Goal: Task Accomplishment & Management: Complete application form

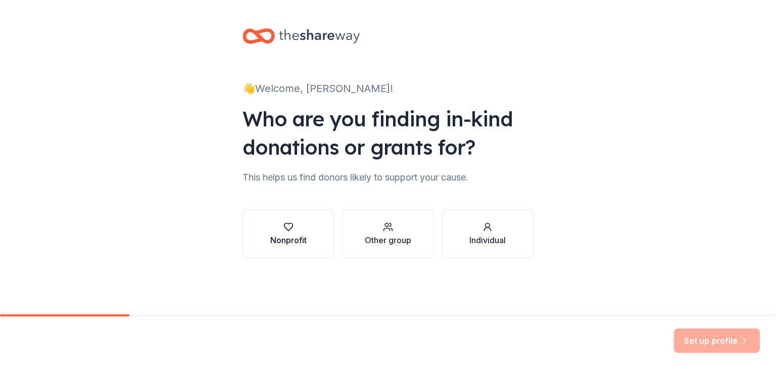
click at [291, 234] on div "Nonprofit" at bounding box center [288, 240] width 36 height 12
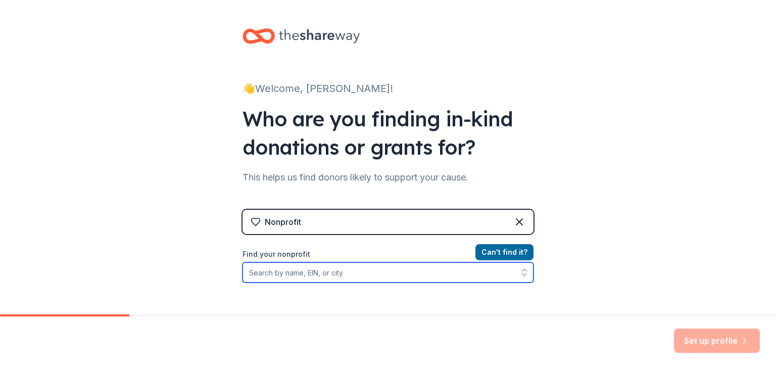
click at [358, 273] on input "Find your nonprofit" at bounding box center [387, 272] width 291 height 20
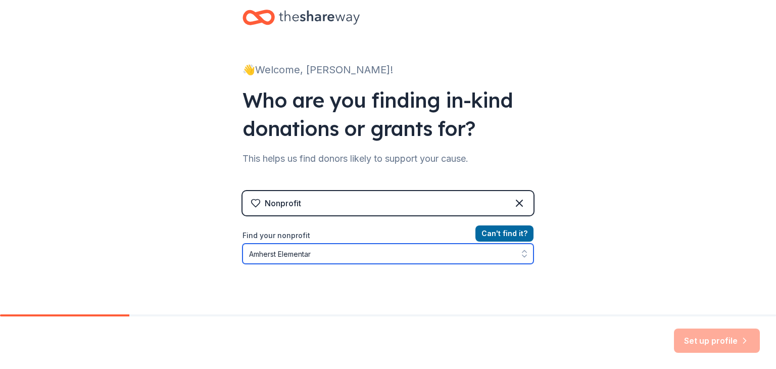
type input "[GEOGRAPHIC_DATA]"
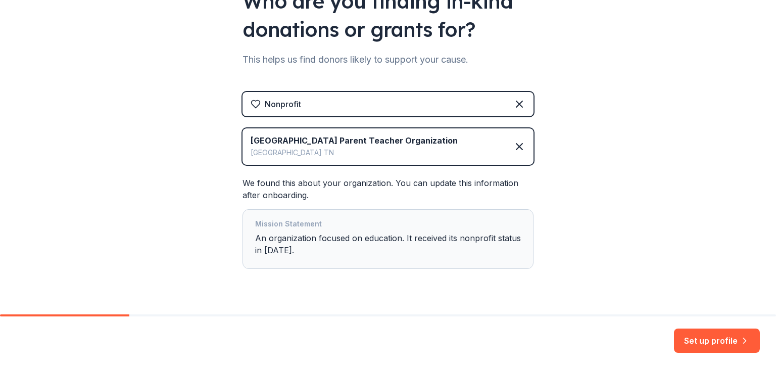
scroll to position [141, 0]
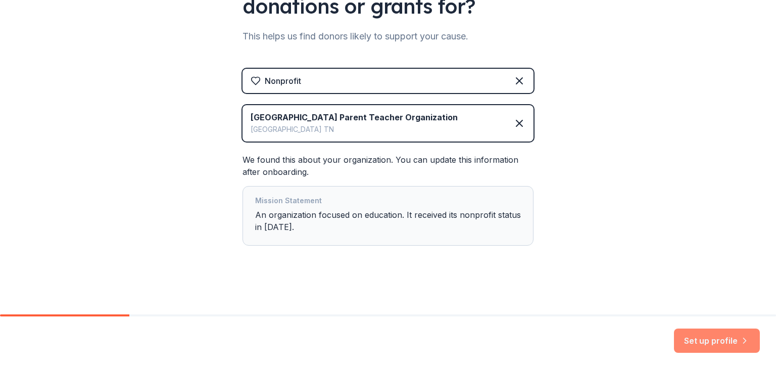
click at [717, 334] on button "Set up profile" at bounding box center [717, 340] width 86 height 24
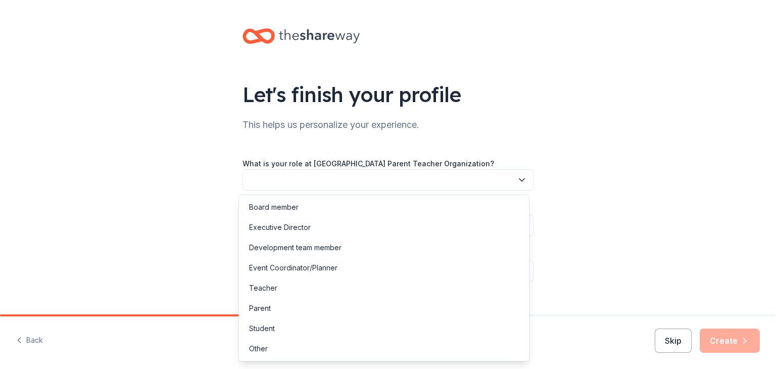
click at [457, 176] on button "button" at bounding box center [387, 179] width 291 height 21
click at [390, 208] on div "Board member" at bounding box center [384, 207] width 286 height 20
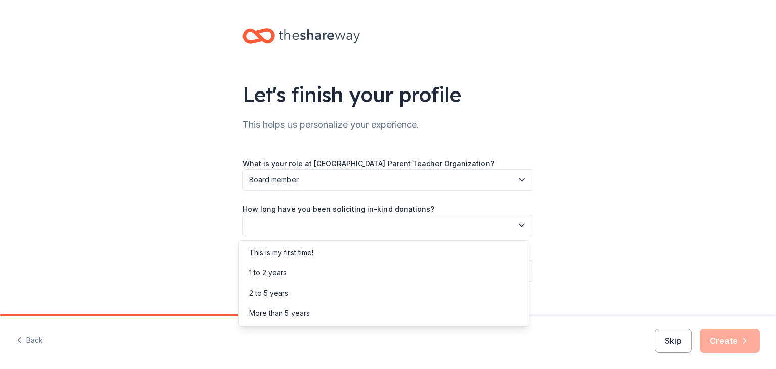
click at [388, 227] on button "button" at bounding box center [387, 225] width 291 height 21
click at [369, 251] on div "This is my first time!" at bounding box center [384, 252] width 286 height 20
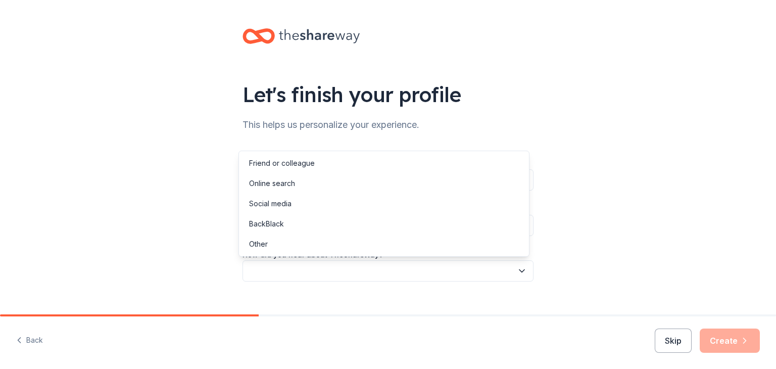
click at [363, 273] on button "button" at bounding box center [387, 270] width 291 height 21
click at [299, 162] on div "Friend or colleague" at bounding box center [282, 163] width 66 height 12
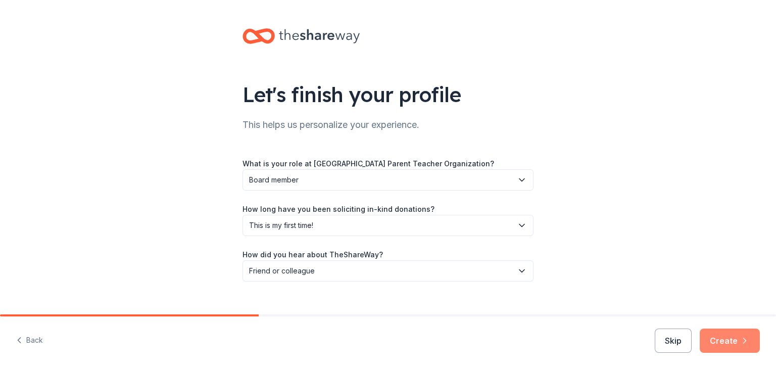
click at [722, 334] on button "Create" at bounding box center [730, 340] width 60 height 24
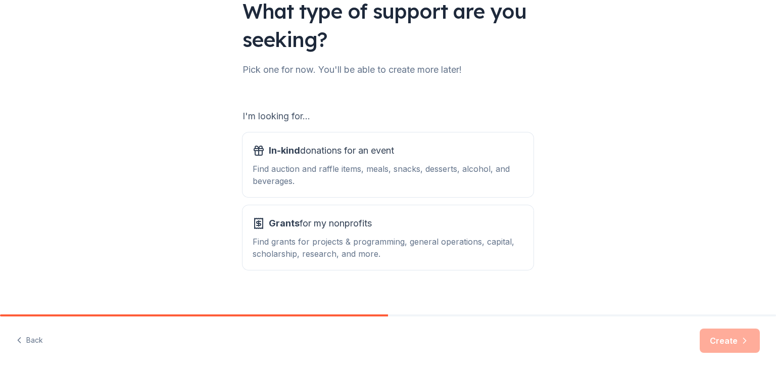
scroll to position [93, 0]
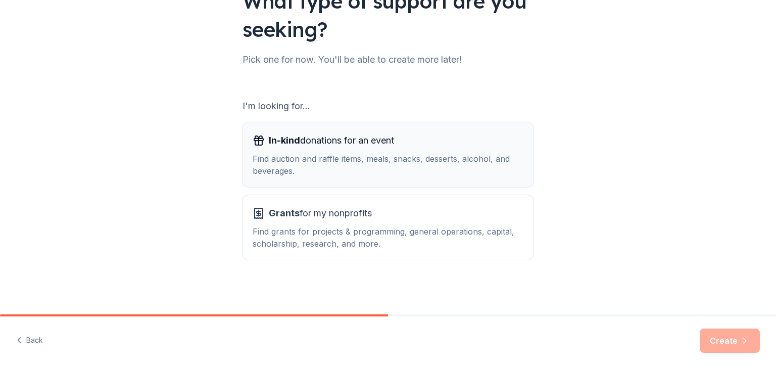
click at [426, 160] on div "Find auction and raffle items, meals, snacks, desserts, alcohol, and beverages." at bounding box center [388, 165] width 271 height 24
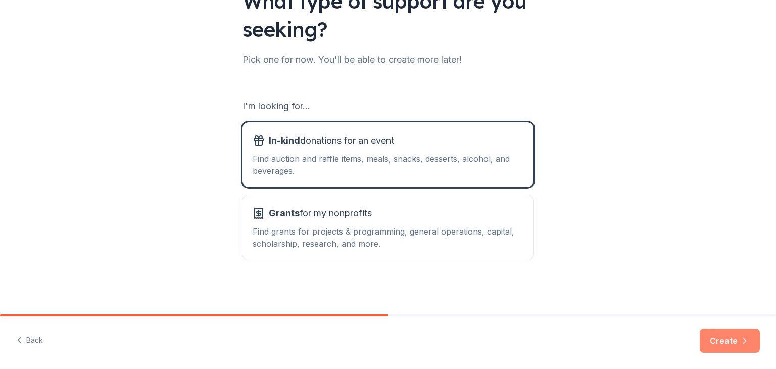
click at [732, 339] on button "Create" at bounding box center [730, 340] width 60 height 24
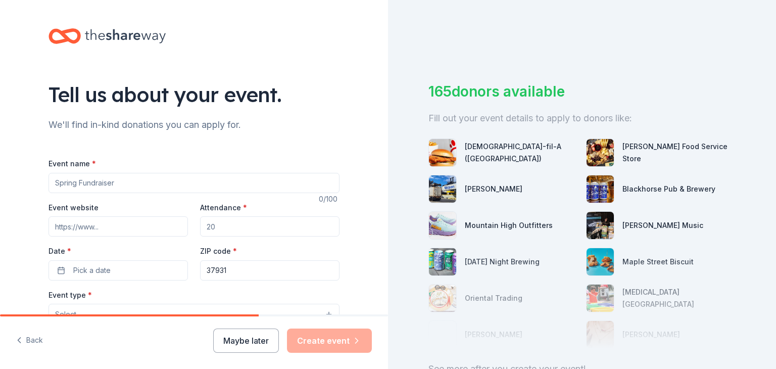
click at [152, 181] on input "Event name *" at bounding box center [193, 183] width 291 height 20
type input "Sharkfest"
drag, startPoint x: 225, startPoint y: 231, endPoint x: 183, endPoint y: 224, distance: 42.5
click at [183, 224] on div "Event website Attendance * Date * Pick a date ZIP code * 37931" at bounding box center [193, 240] width 291 height 79
type input "700"
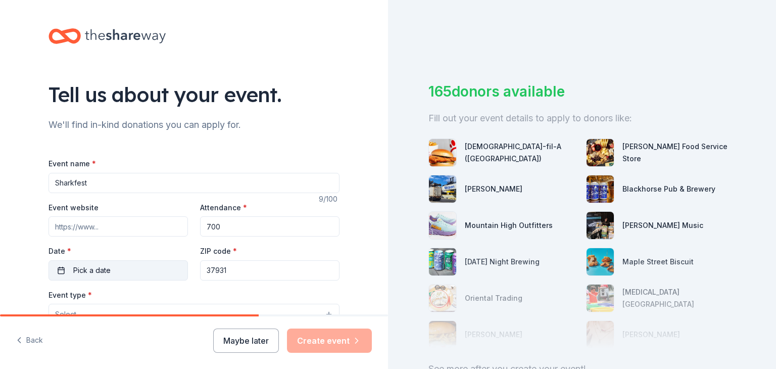
click at [95, 264] on span "Pick a date" at bounding box center [91, 270] width 37 height 12
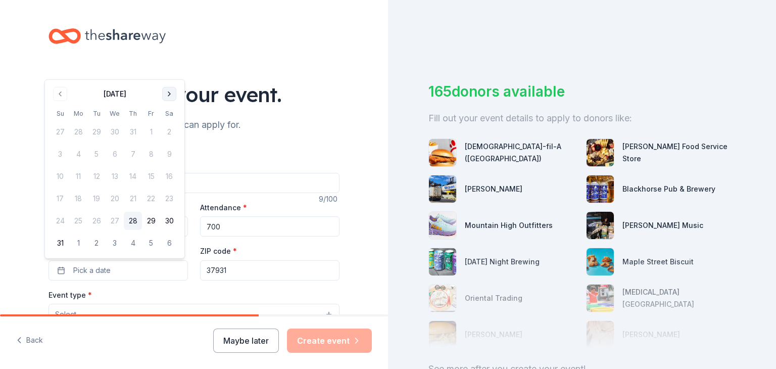
click at [166, 90] on button "Go to next month" at bounding box center [169, 94] width 14 height 14
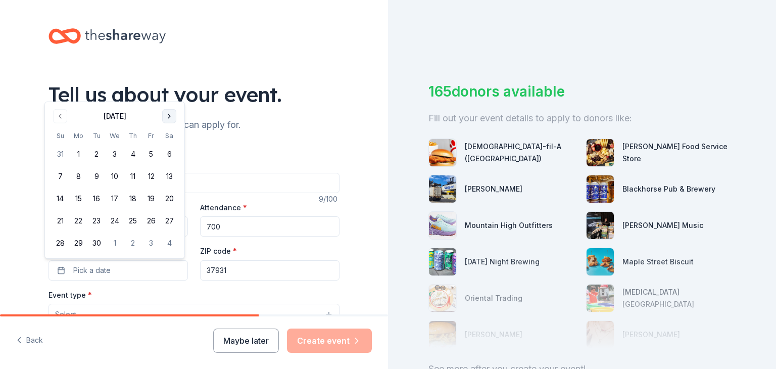
click at [166, 90] on div "Tell us about your event." at bounding box center [193, 94] width 291 height 28
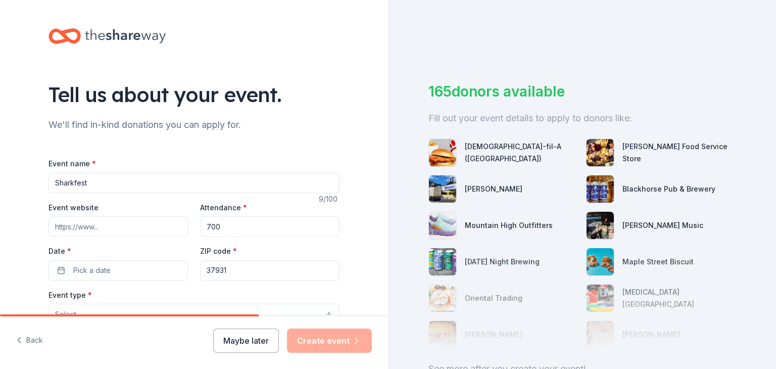
click at [98, 260] on div "Date * Pick a date" at bounding box center [117, 263] width 139 height 36
click at [98, 272] on span "Pick a date" at bounding box center [91, 270] width 37 height 12
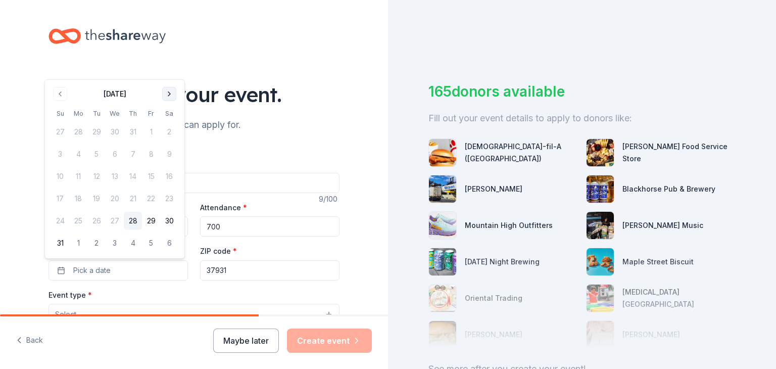
click at [167, 94] on button "Go to next month" at bounding box center [169, 94] width 14 height 14
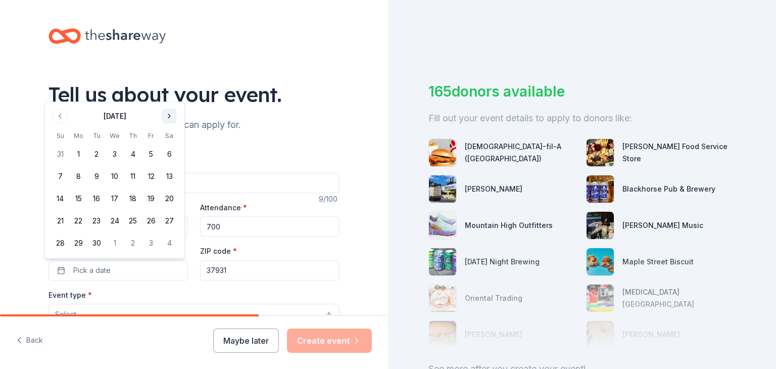
click at [167, 94] on div "Tell us about your event." at bounding box center [193, 94] width 291 height 28
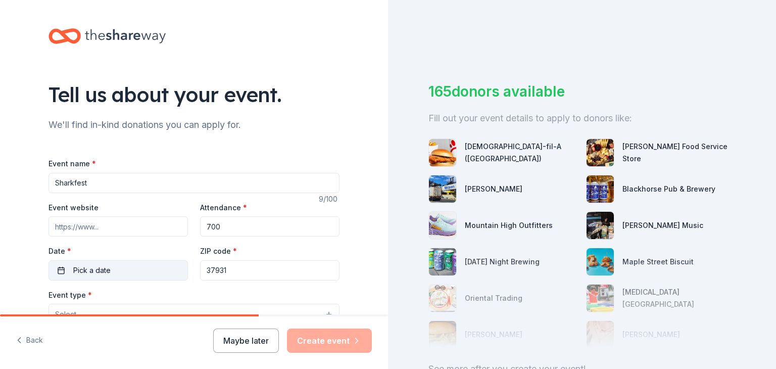
click at [138, 269] on button "Pick a date" at bounding box center [117, 270] width 139 height 20
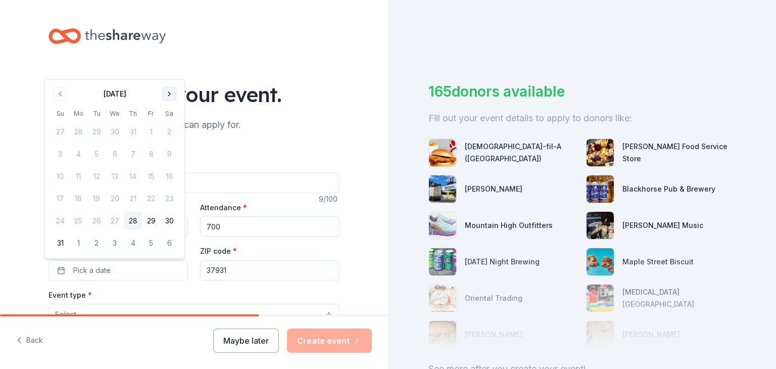
click at [167, 95] on button "Go to next month" at bounding box center [169, 94] width 14 height 14
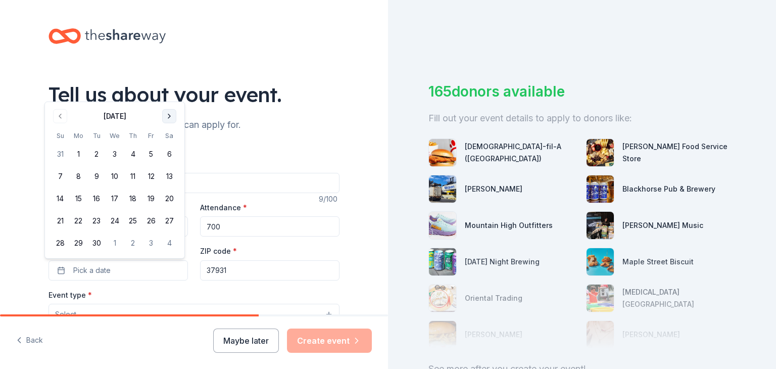
click at [168, 120] on button "Go to next month" at bounding box center [169, 116] width 14 height 14
click at [152, 219] on button "24" at bounding box center [151, 221] width 18 height 18
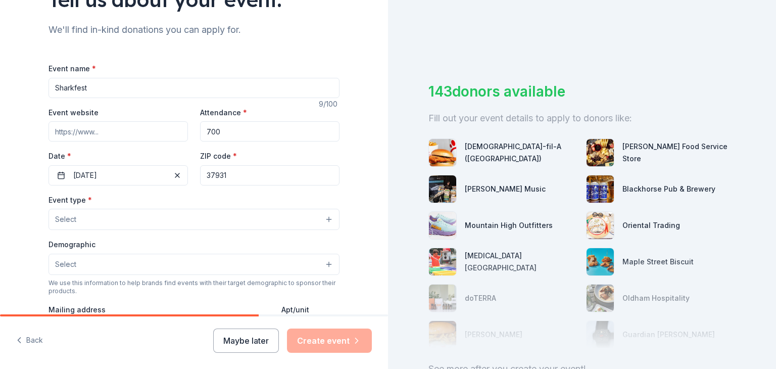
scroll to position [105, 0]
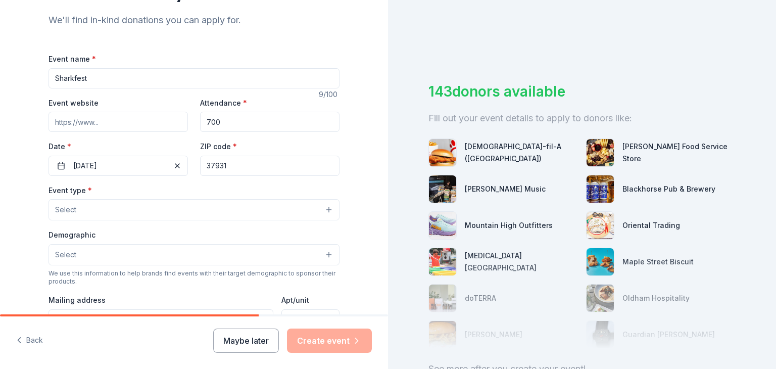
click at [327, 211] on button "Select" at bounding box center [193, 209] width 291 height 21
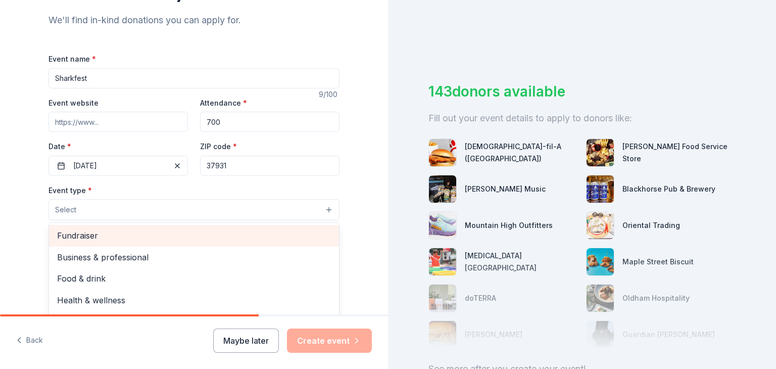
click at [299, 235] on span "Fundraiser" at bounding box center [194, 235] width 274 height 13
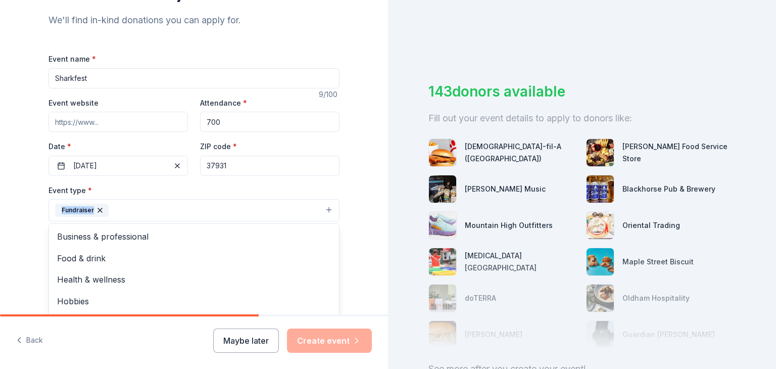
drag, startPoint x: 378, startPoint y: 148, endPoint x: 377, endPoint y: 225, distance: 77.3
click at [377, 225] on div "Tell us about your event. We'll find in-kind donations you can apply for. Event…" at bounding box center [194, 231] width 388 height 673
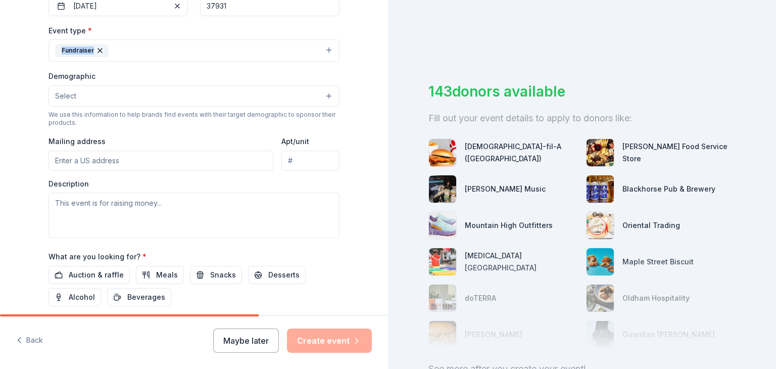
scroll to position [234, 0]
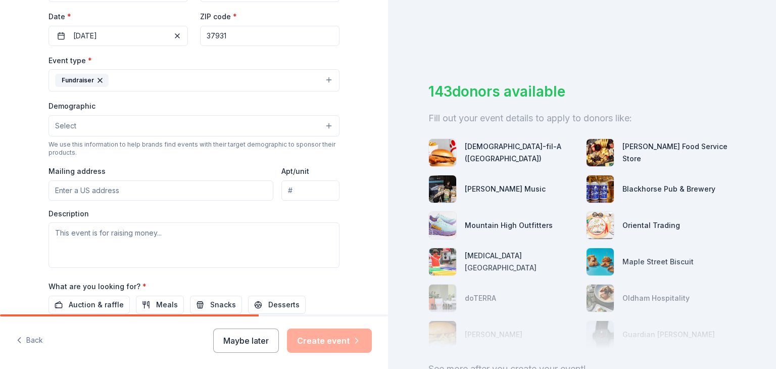
click at [154, 191] on input "Mailing address" at bounding box center [160, 190] width 225 height 20
type input "[STREET_ADDRESS][PERSON_NAME]"
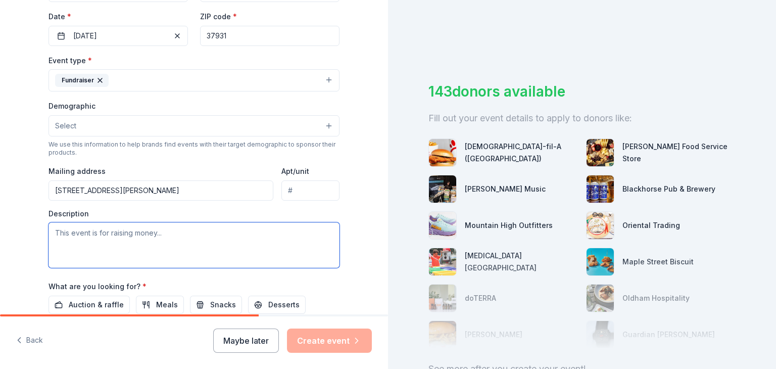
click at [145, 239] on textarea at bounding box center [193, 244] width 291 height 45
paste textarea "Sharkfest is [GEOGRAPHIC_DATA]'s largest annual community fundraiser, hosted by…"
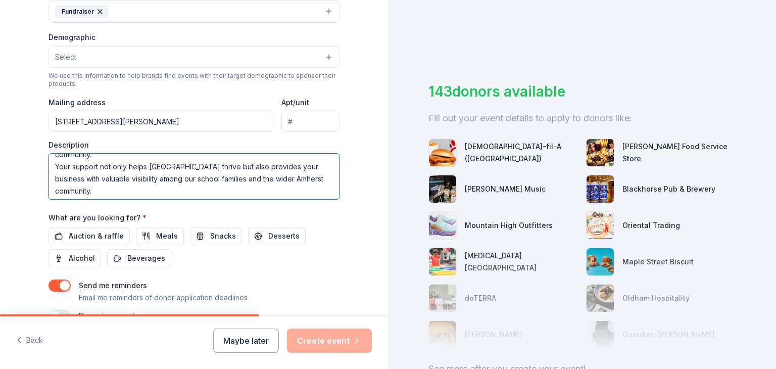
scroll to position [133, 0]
type textarea "Sharkfest is [GEOGRAPHIC_DATA]'s largest annual community fundraiser, hosted by…"
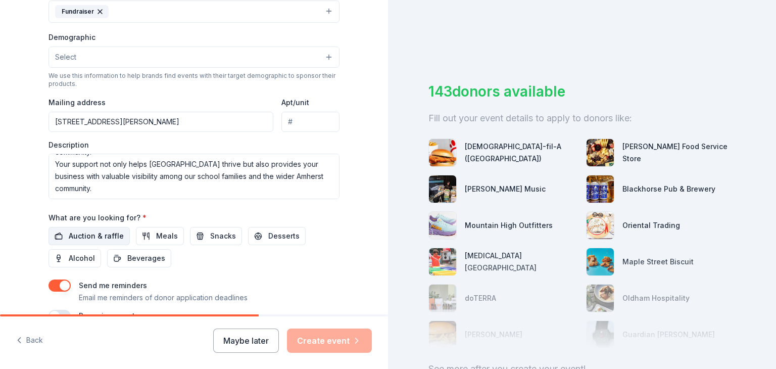
click at [99, 233] on span "Auction & raffle" at bounding box center [96, 236] width 55 height 12
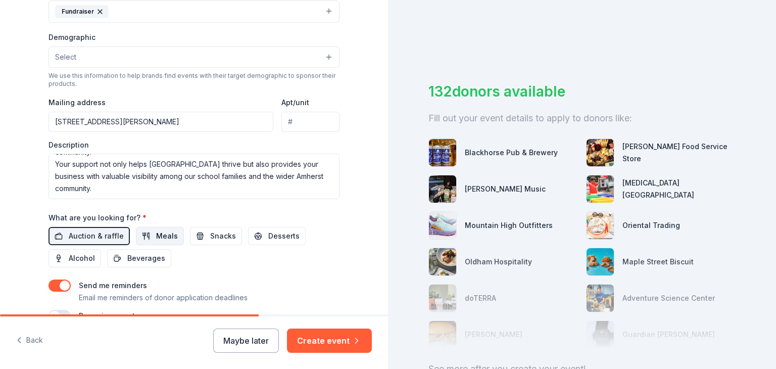
click at [156, 234] on span "Meals" at bounding box center [167, 236] width 22 height 12
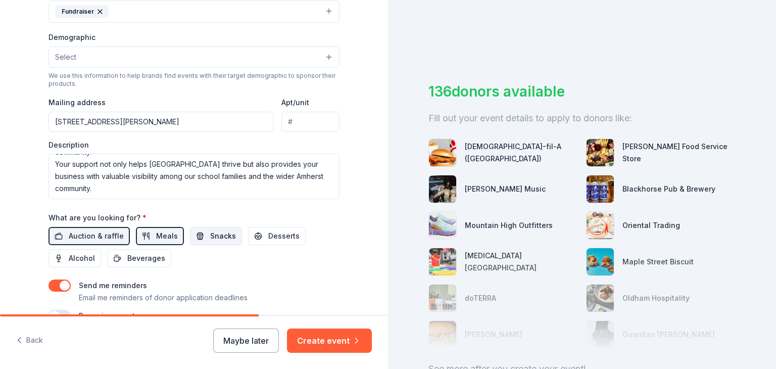
click at [224, 238] on span "Snacks" at bounding box center [223, 236] width 26 height 12
click at [277, 237] on span "Desserts" at bounding box center [283, 236] width 31 height 12
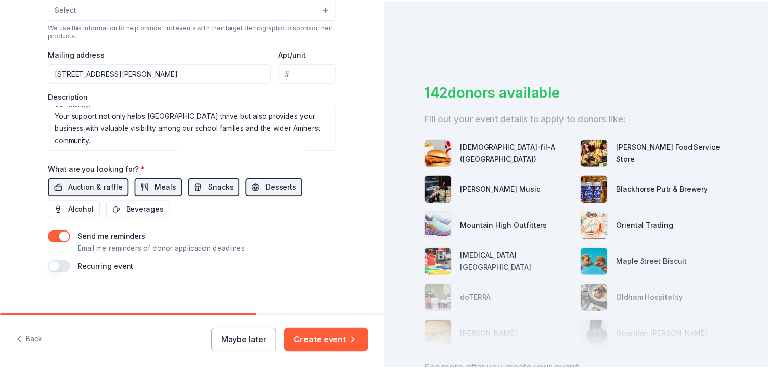
scroll to position [359, 0]
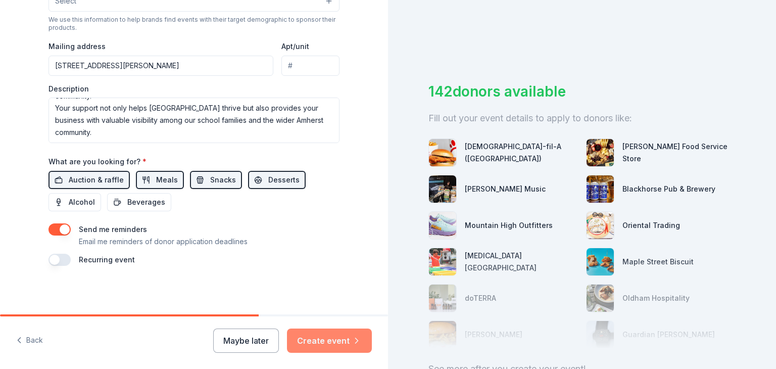
click at [344, 344] on button "Create event" at bounding box center [329, 340] width 85 height 24
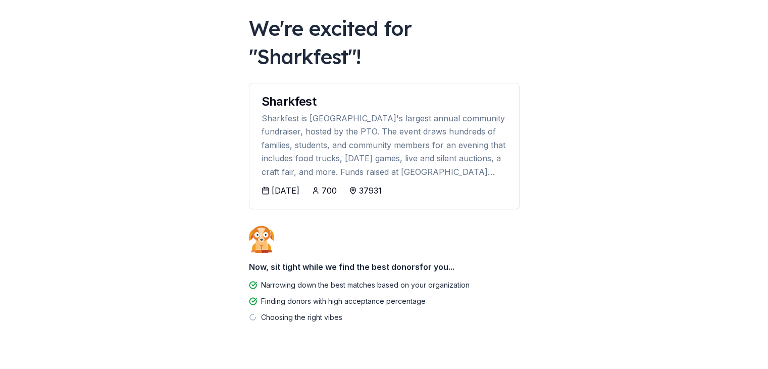
scroll to position [52, 0]
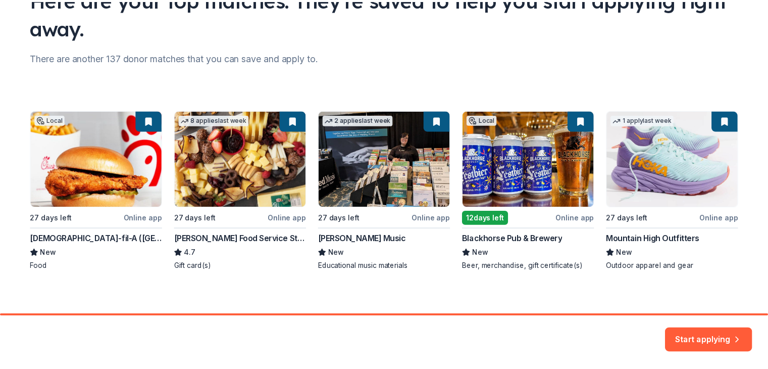
scroll to position [101, 0]
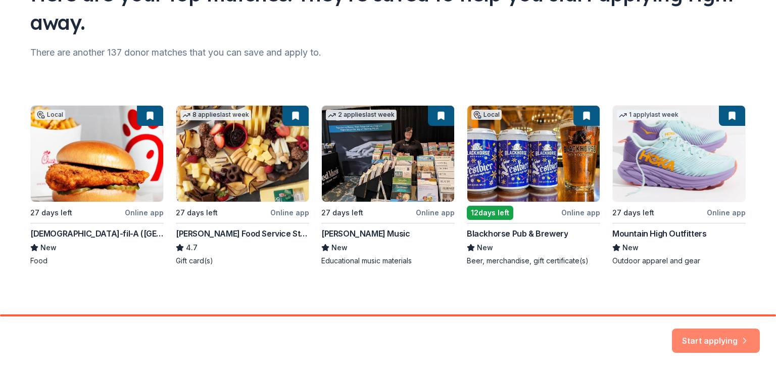
click at [730, 338] on button "Start applying" at bounding box center [716, 334] width 88 height 24
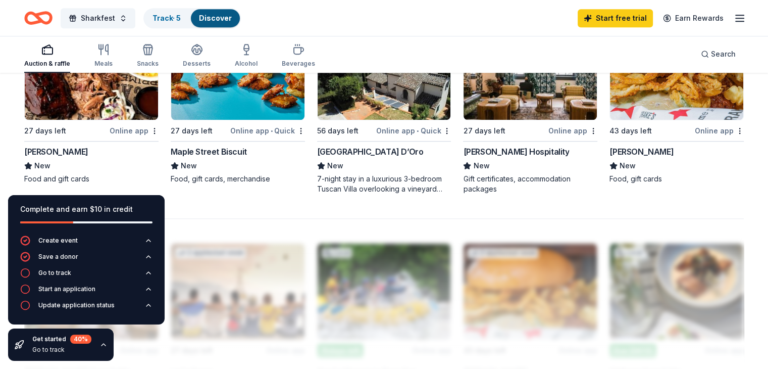
scroll to position [755, 0]
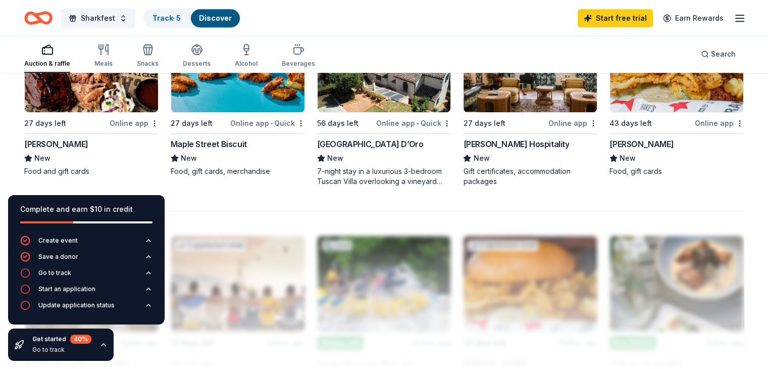
click at [96, 106] on img at bounding box center [91, 64] width 133 height 96
click at [244, 113] on div "8 applies last week 27 days left Online app • Quick Maple Street Biscuit New Fo…" at bounding box center [238, 96] width 134 height 161
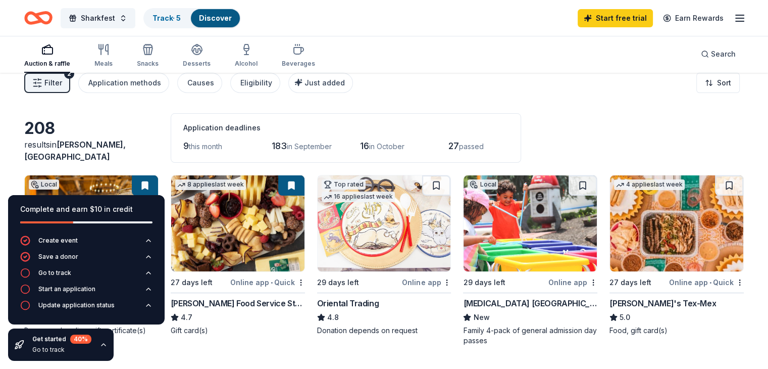
scroll to position [0, 0]
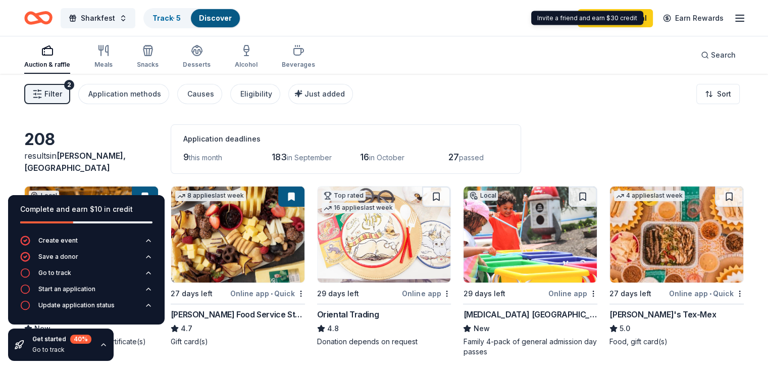
click at [521, 230] on img at bounding box center [530, 234] width 133 height 96
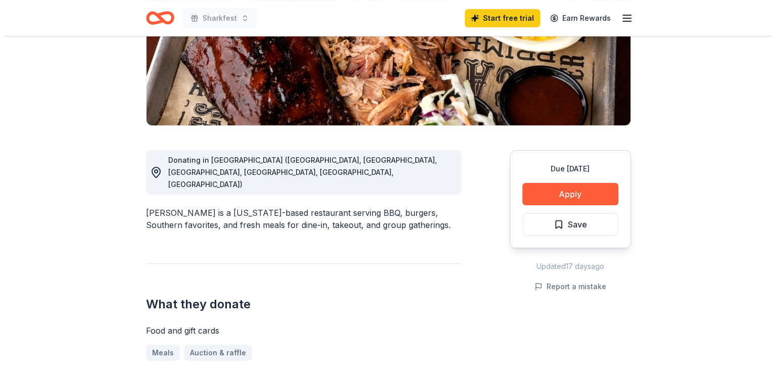
scroll to position [178, 0]
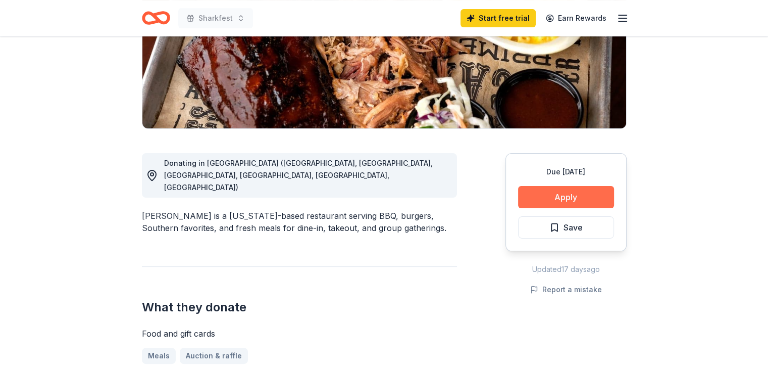
click at [561, 198] on button "Apply" at bounding box center [566, 197] width 96 height 22
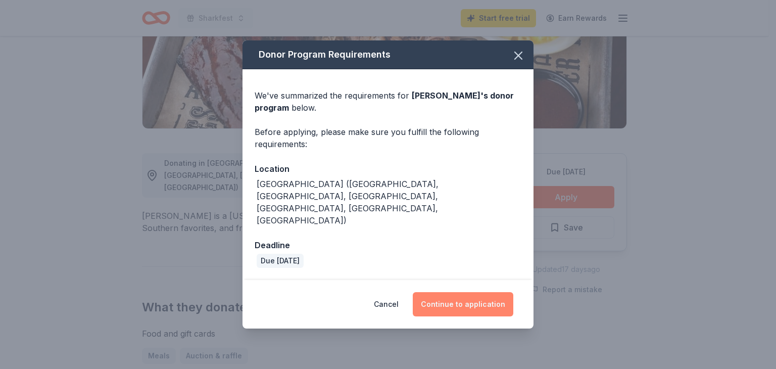
click at [474, 295] on button "Continue to application" at bounding box center [463, 304] width 101 height 24
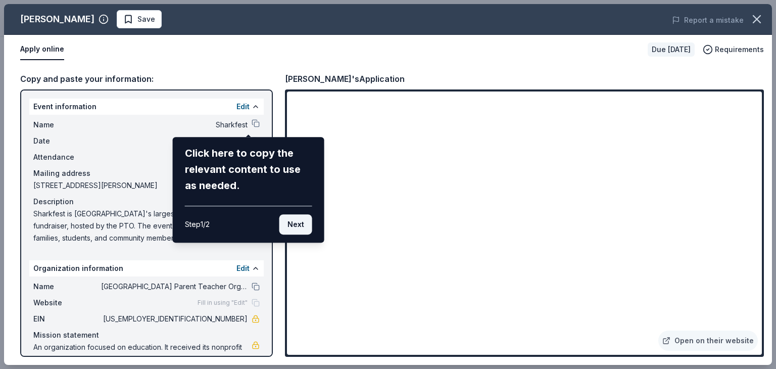
click at [296, 226] on button "Next" at bounding box center [295, 224] width 33 height 20
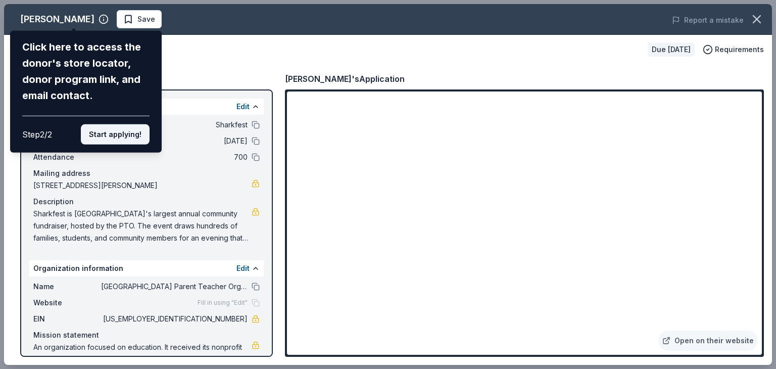
click at [136, 135] on button "Start applying!" at bounding box center [115, 134] width 69 height 20
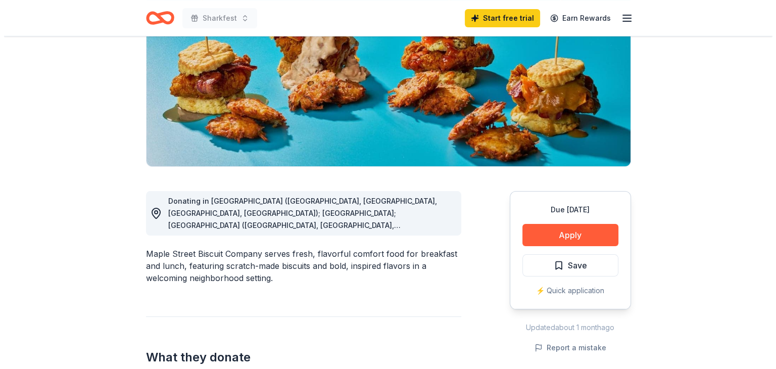
scroll to position [216, 0]
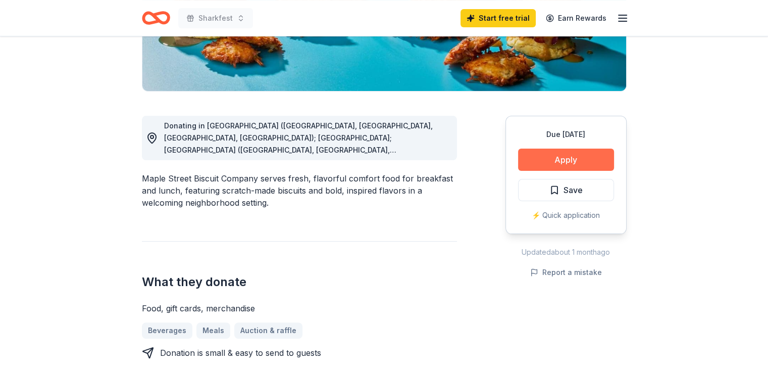
click at [560, 156] on button "Apply" at bounding box center [566, 160] width 96 height 22
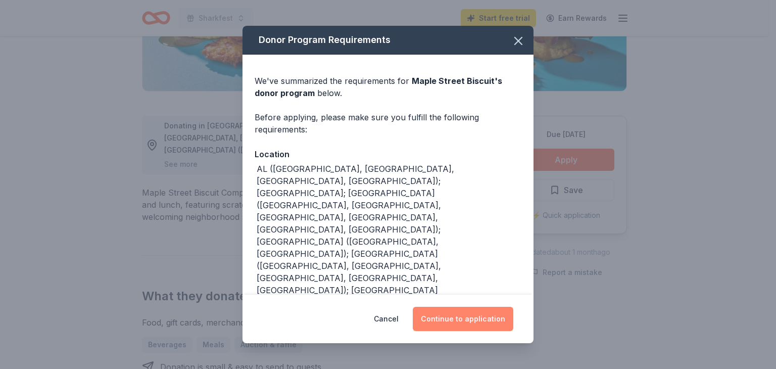
click at [470, 320] on button "Continue to application" at bounding box center [463, 319] width 101 height 24
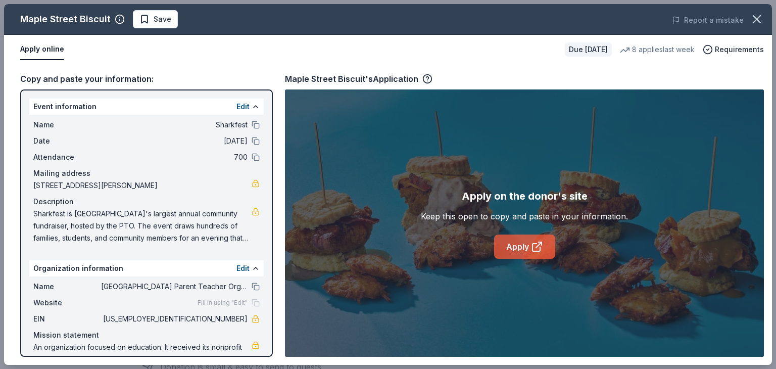
click at [525, 243] on link "Apply" at bounding box center [524, 246] width 61 height 24
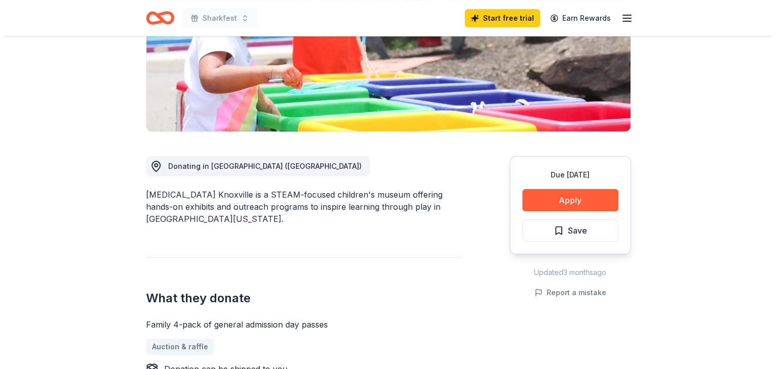
scroll to position [200, 0]
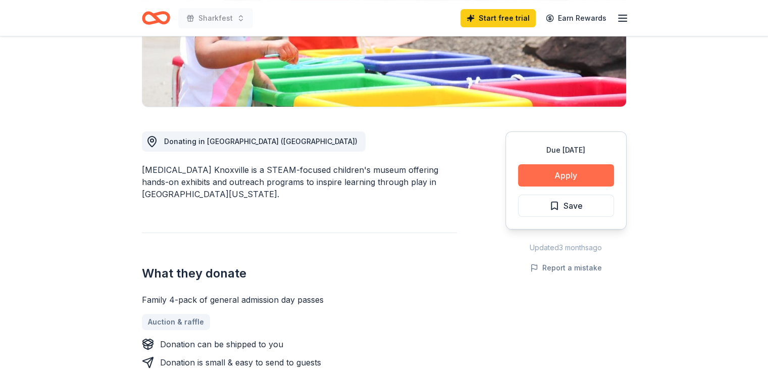
click at [565, 173] on button "Apply" at bounding box center [566, 175] width 96 height 22
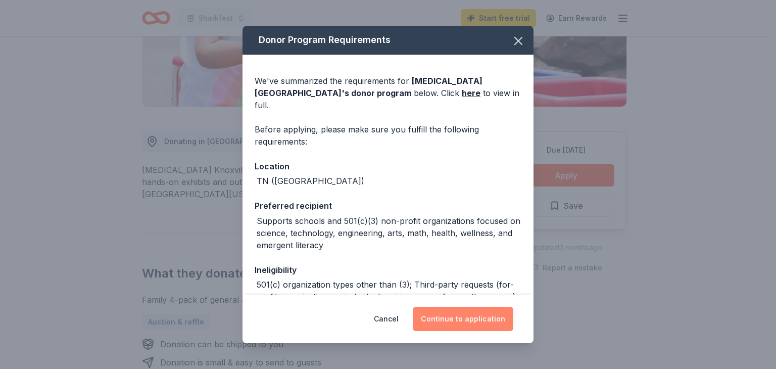
click at [472, 313] on button "Continue to application" at bounding box center [463, 319] width 101 height 24
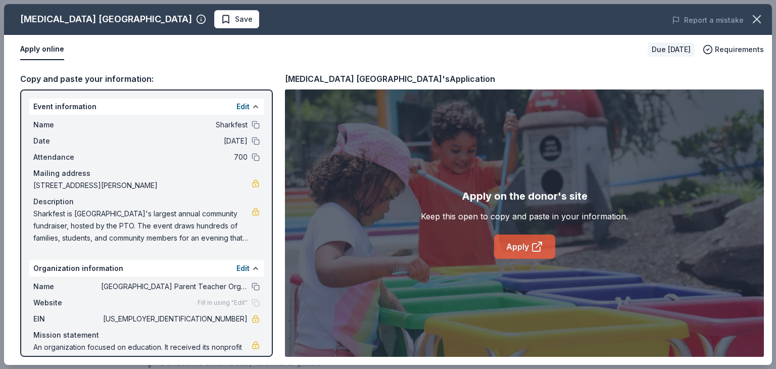
click at [514, 240] on link "Apply" at bounding box center [524, 246] width 61 height 24
drag, startPoint x: 273, startPoint y: 214, endPoint x: 274, endPoint y: 307, distance: 92.5
click at [274, 307] on div "Copy and paste your information: Event information Edit Name Sharkfest Date 10/…" at bounding box center [388, 214] width 768 height 301
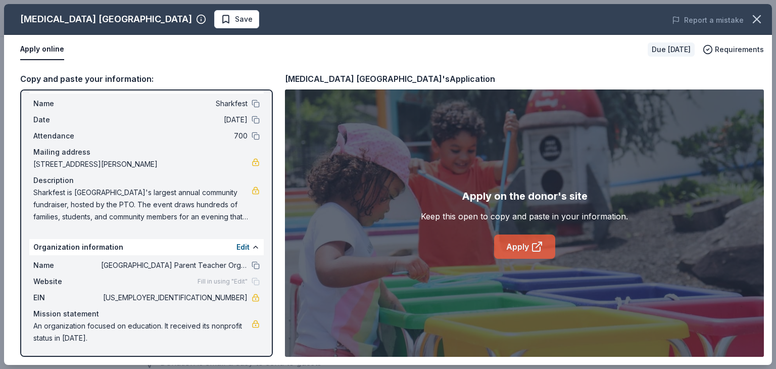
click at [540, 248] on icon at bounding box center [536, 248] width 8 height 8
